Goal: Navigation & Orientation: Understand site structure

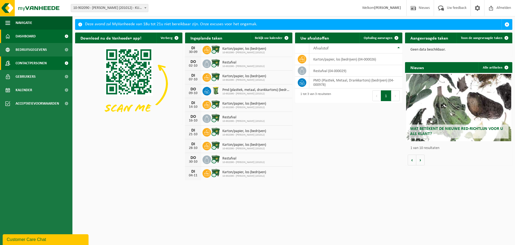
click at [45, 64] on span "Contactpersonen" at bounding box center [31, 62] width 31 height 13
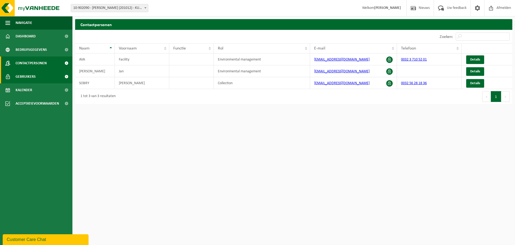
click at [35, 76] on span "Gebruikers" at bounding box center [26, 76] width 20 height 13
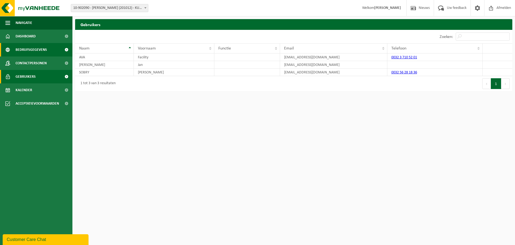
click at [52, 50] on link "Bedrijfsgegevens" at bounding box center [36, 49] width 72 height 13
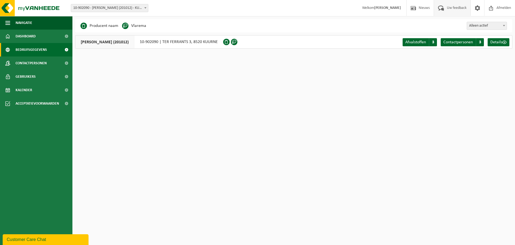
click at [450, 7] on span "Uw feedback" at bounding box center [457, 8] width 22 height 16
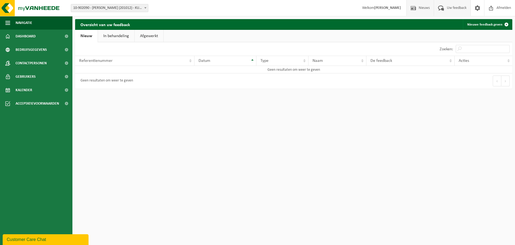
click at [419, 7] on span "Nieuws" at bounding box center [425, 8] width 14 height 16
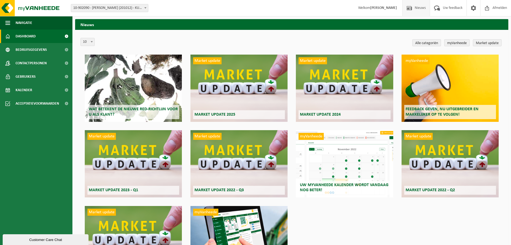
click at [34, 37] on span "Dashboard" at bounding box center [26, 36] width 20 height 13
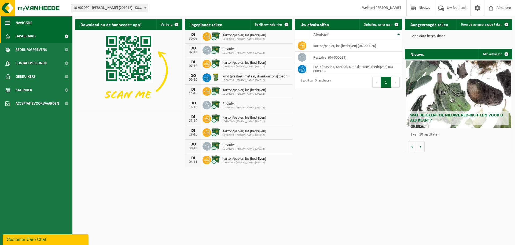
click at [8, 23] on span "button" at bounding box center [7, 22] width 5 height 13
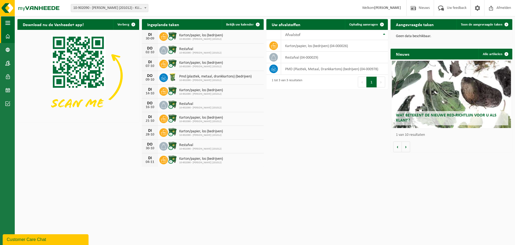
click at [8, 23] on span "button" at bounding box center [7, 22] width 5 height 13
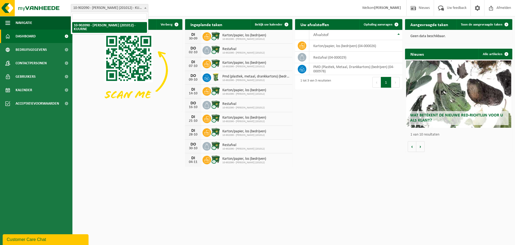
click at [146, 7] on b at bounding box center [145, 7] width 2 height 1
click at [127, 163] on div "Download nu de Vanheede+ app! Verberg Ingeplande taken Bekijk uw kalender DI 30…" at bounding box center [294, 92] width 440 height 153
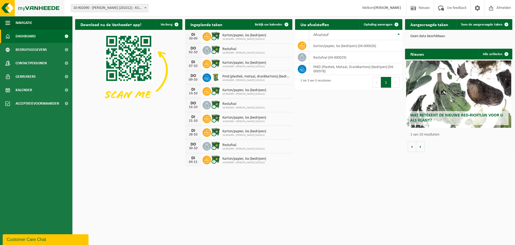
click at [29, 7] on img at bounding box center [32, 8] width 64 height 16
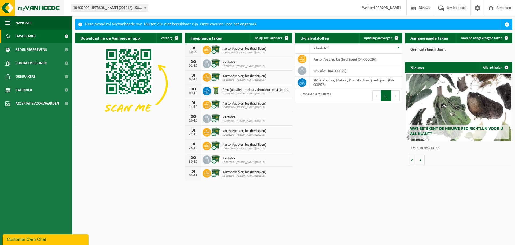
click at [8, 8] on img at bounding box center [32, 8] width 64 height 16
click at [27, 48] on span "Bedrijfsgegevens" at bounding box center [31, 49] width 31 height 13
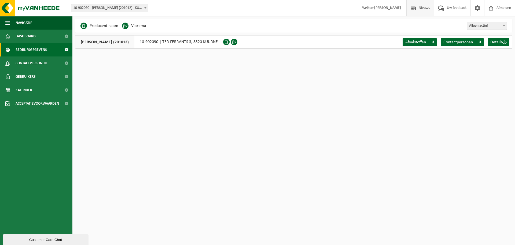
click at [414, 8] on span at bounding box center [414, 8] width 8 height 16
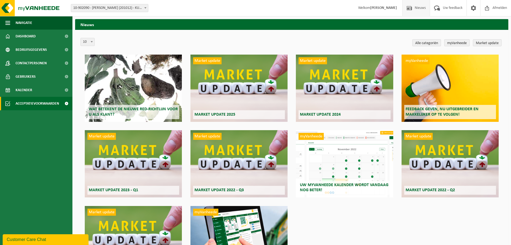
click at [38, 105] on span "Acceptatievoorwaarden" at bounding box center [37, 103] width 43 height 13
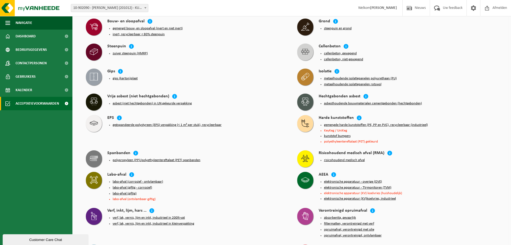
scroll to position [250, 0]
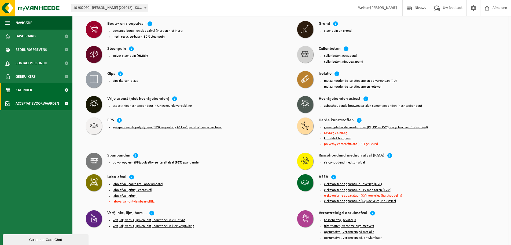
click at [45, 90] on link "Kalender" at bounding box center [36, 89] width 72 height 13
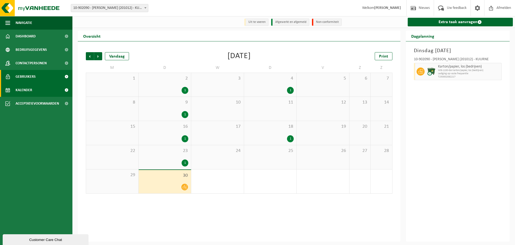
click at [49, 77] on link "Gebruikers" at bounding box center [36, 76] width 72 height 13
